Goal: Navigation & Orientation: Find specific page/section

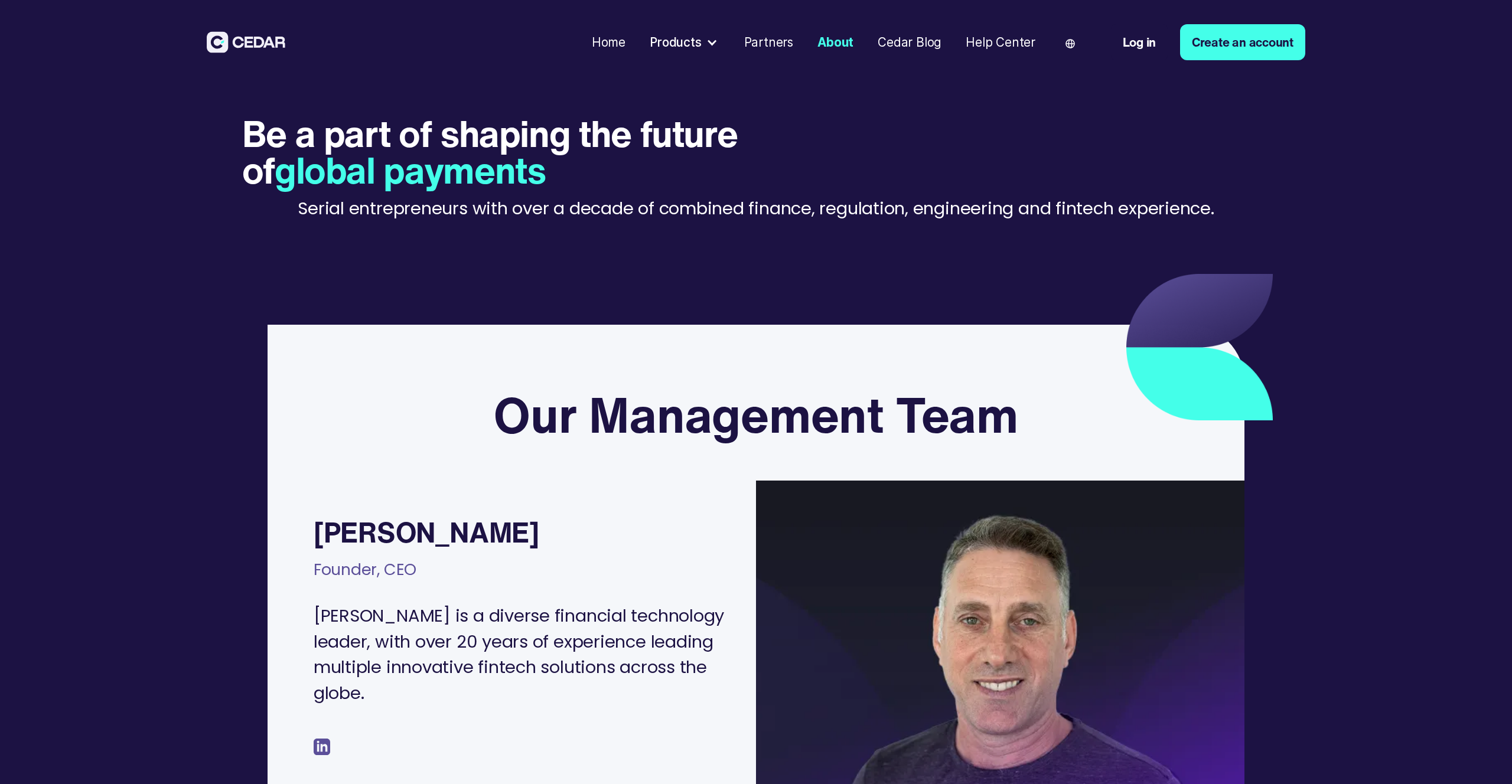
click at [695, 47] on div "Products" at bounding box center [676, 42] width 52 height 19
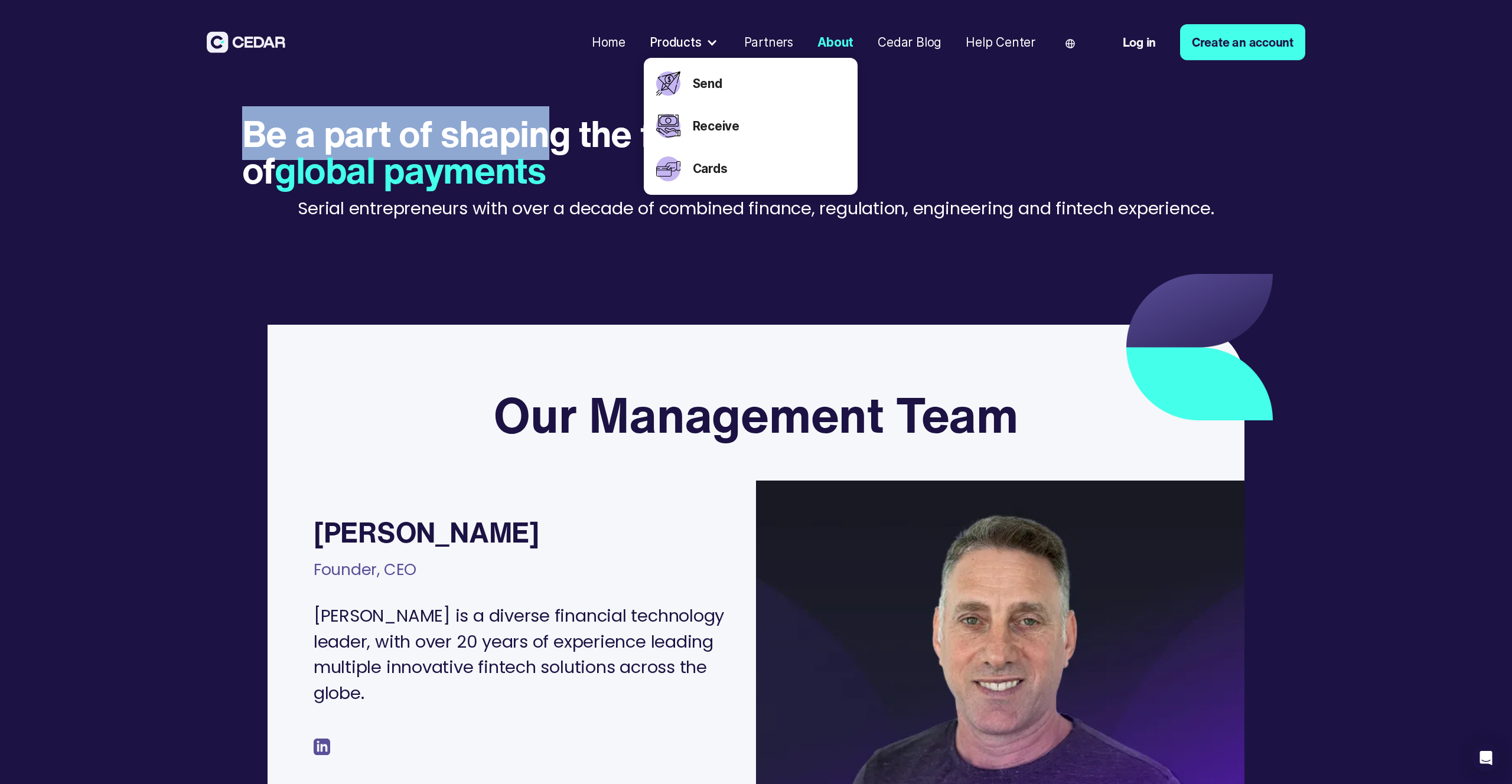
click at [556, 115] on h1 "Be a part of shaping the future of global payments" at bounding box center [550, 152] width 617 height 74
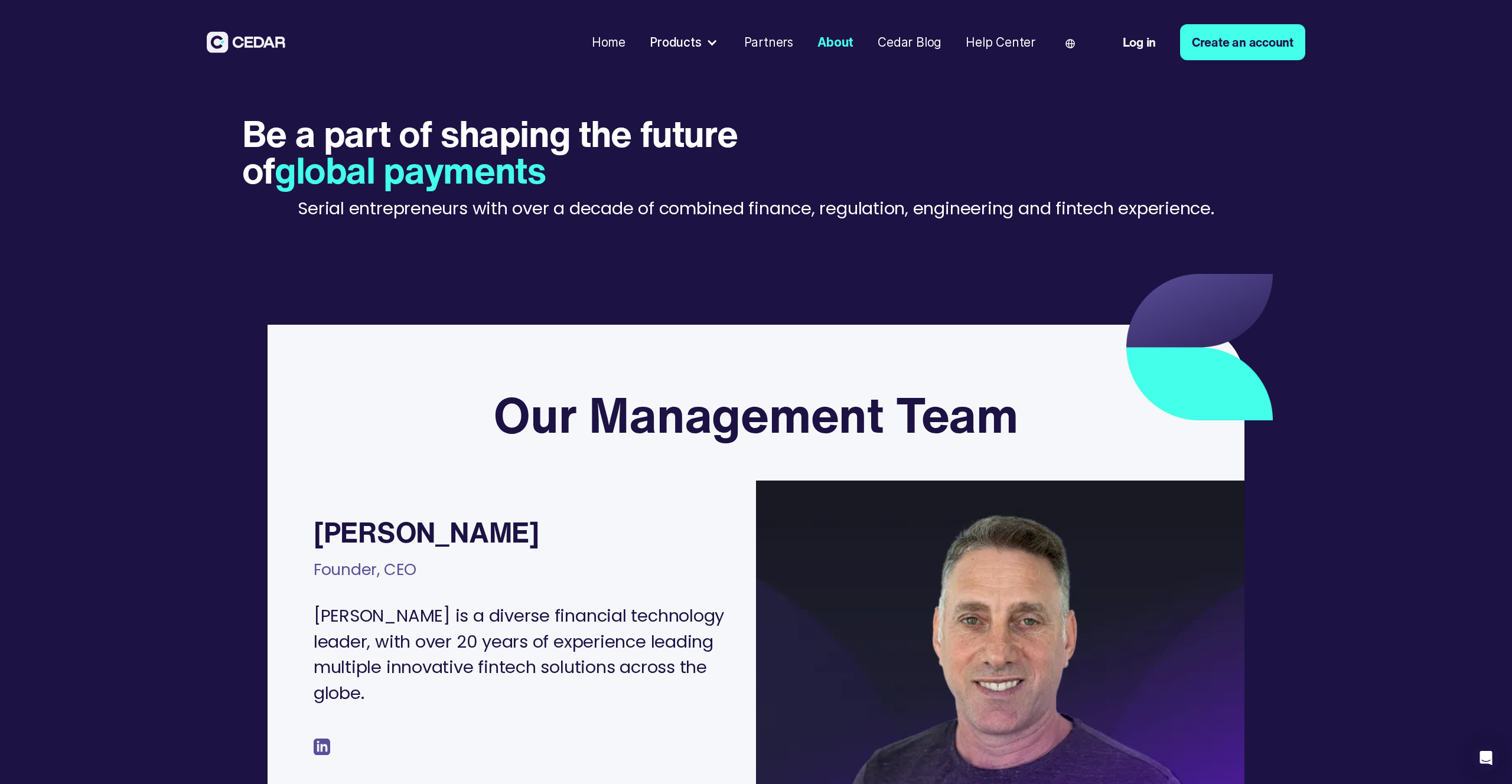
click at [697, 196] on p "Serial entrepreneurs with over a decade of combined finance, regulation, engine…" at bounding box center [755, 209] width 916 height 25
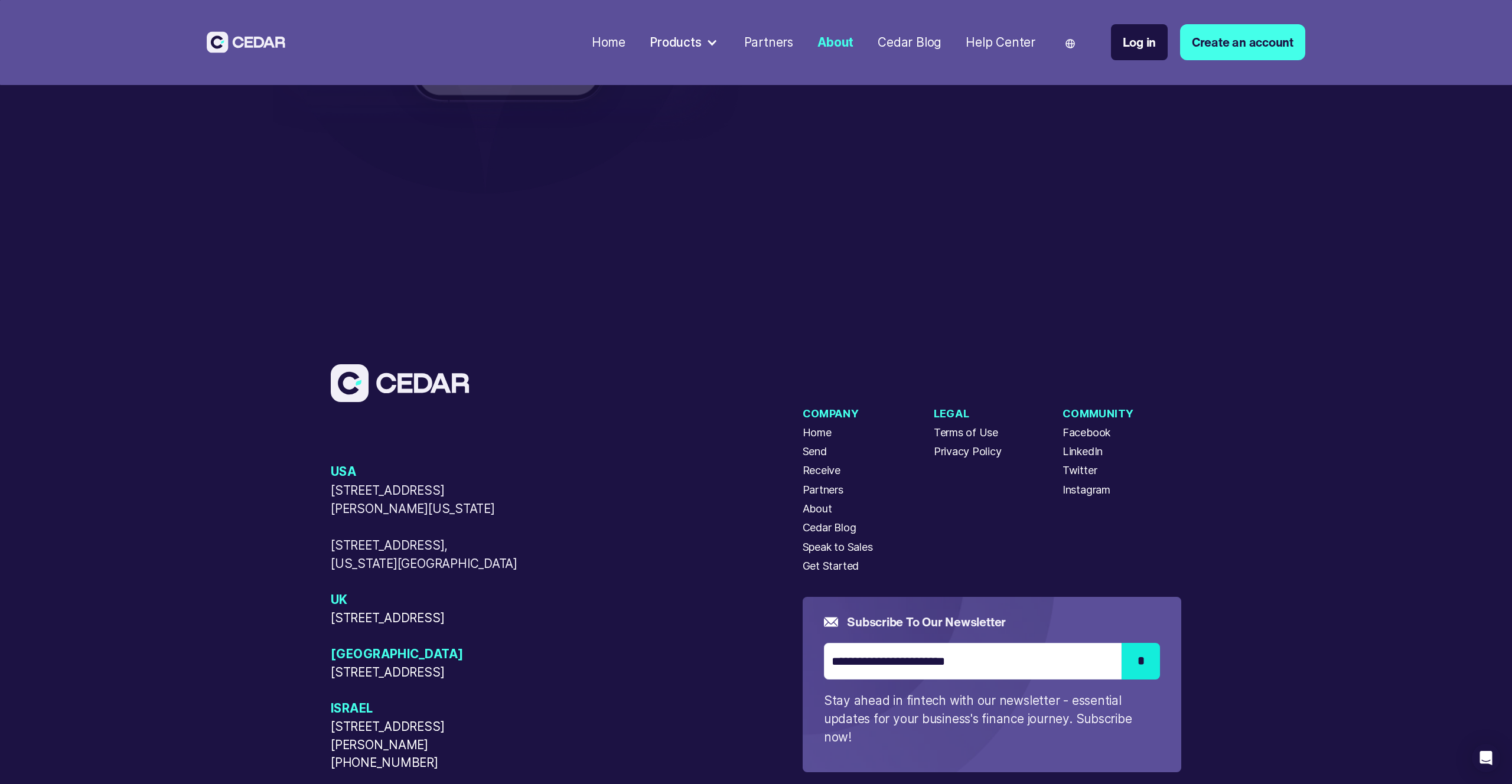
scroll to position [4601, 0]
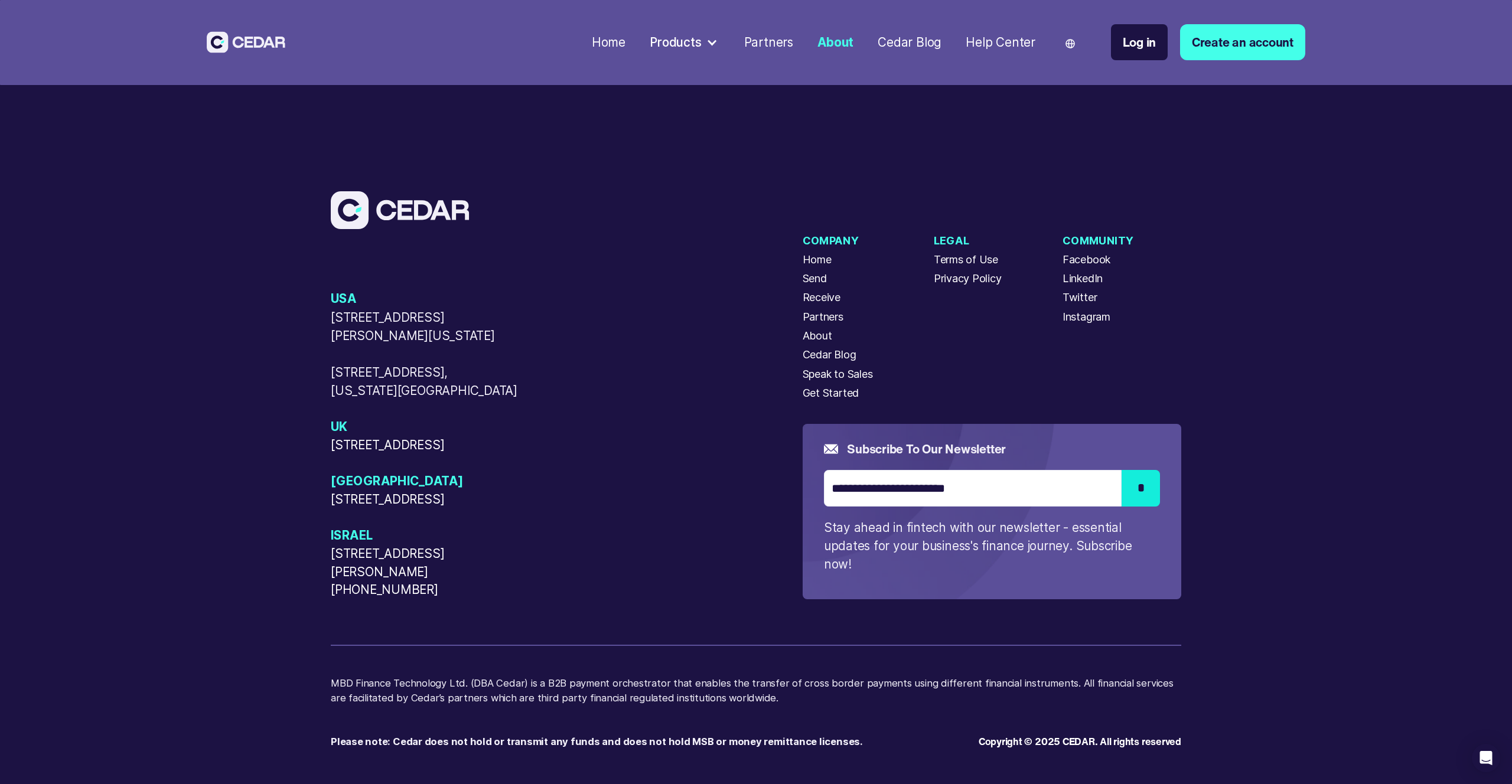
click at [809, 328] on div "About" at bounding box center [817, 336] width 30 height 16
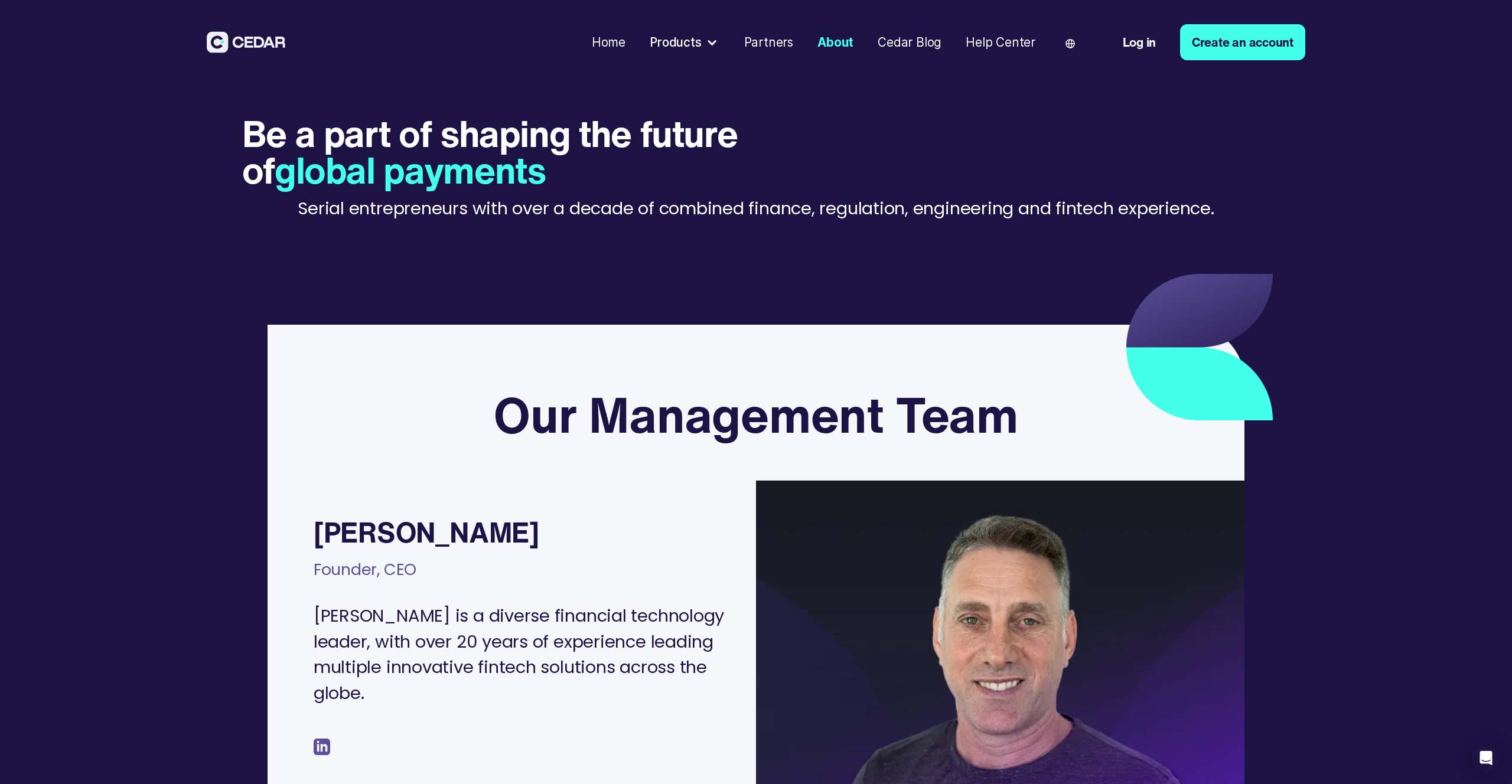
click at [601, 39] on div "Home" at bounding box center [608, 42] width 34 height 19
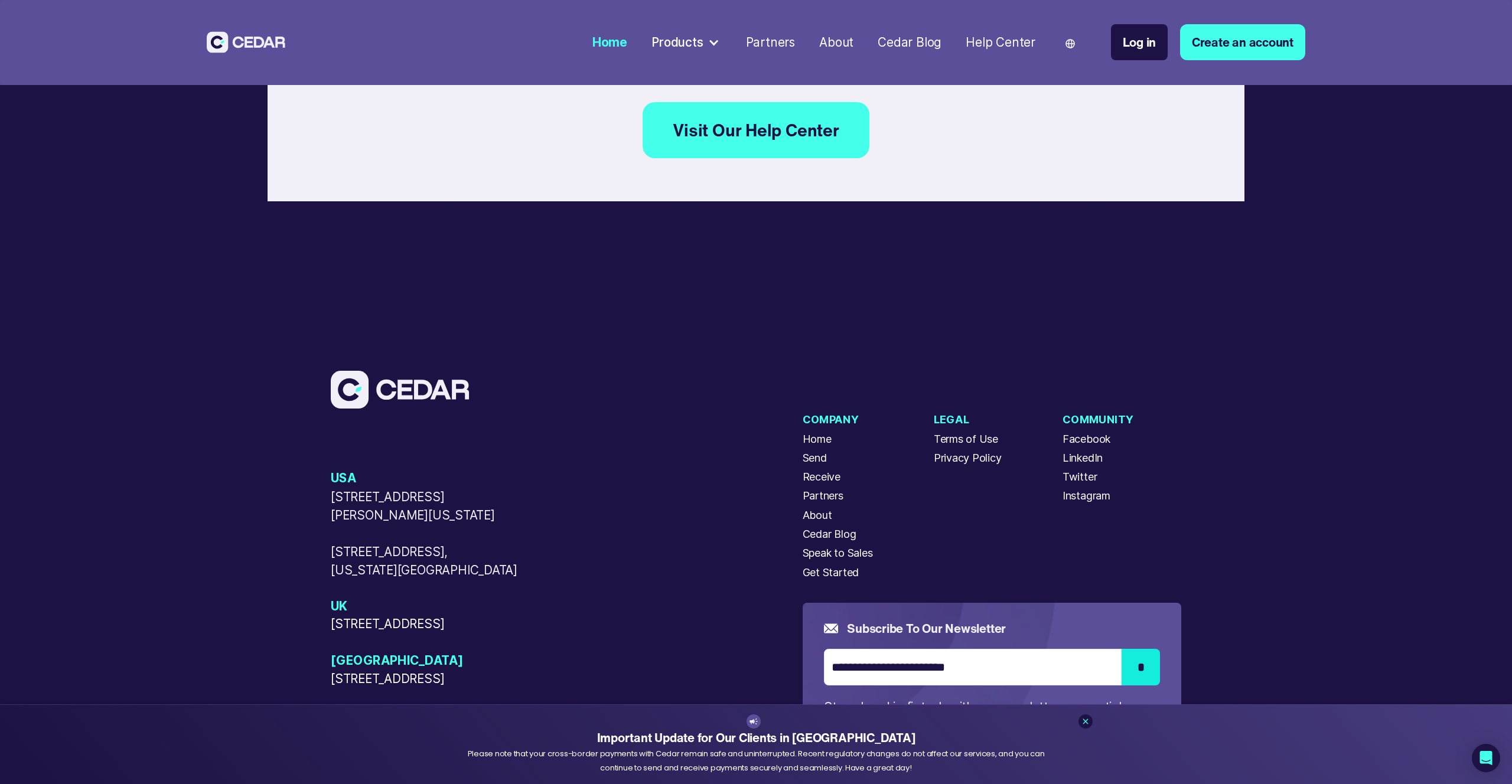
scroll to position [7158, 0]
